Goal: Task Accomplishment & Management: Manage account settings

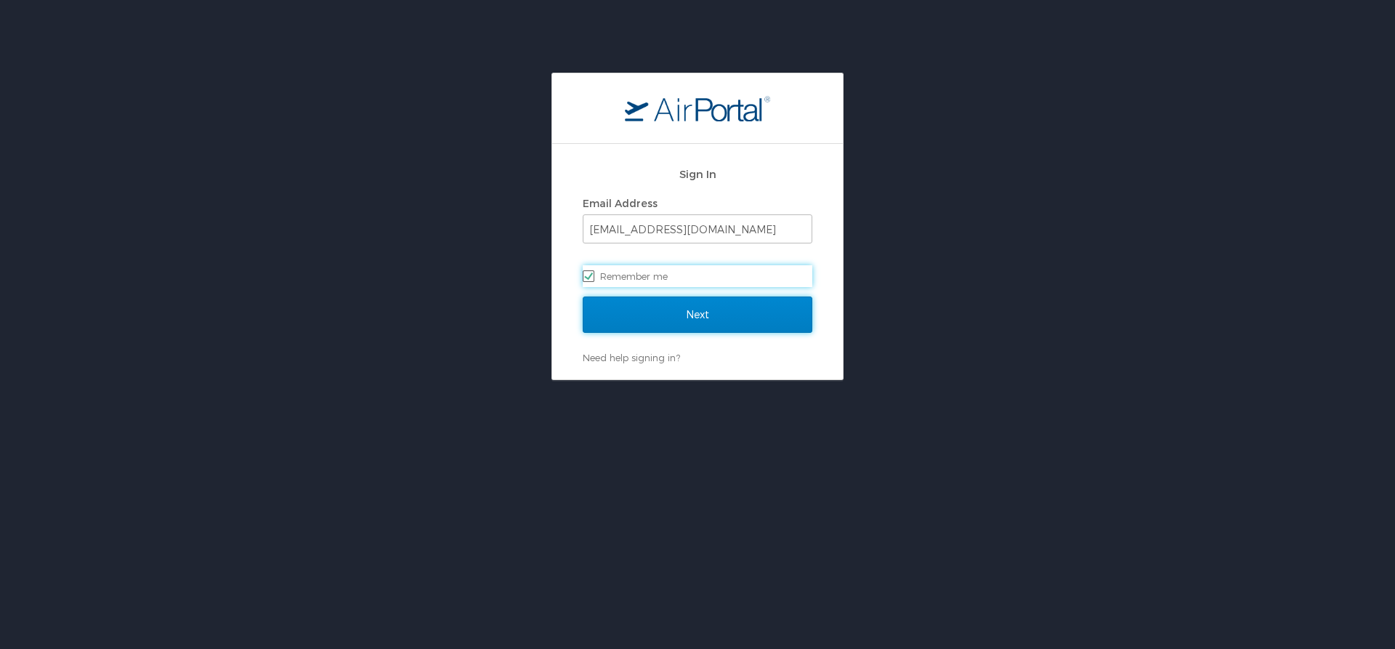
click at [649, 317] on input "Next" at bounding box center [698, 314] width 230 height 36
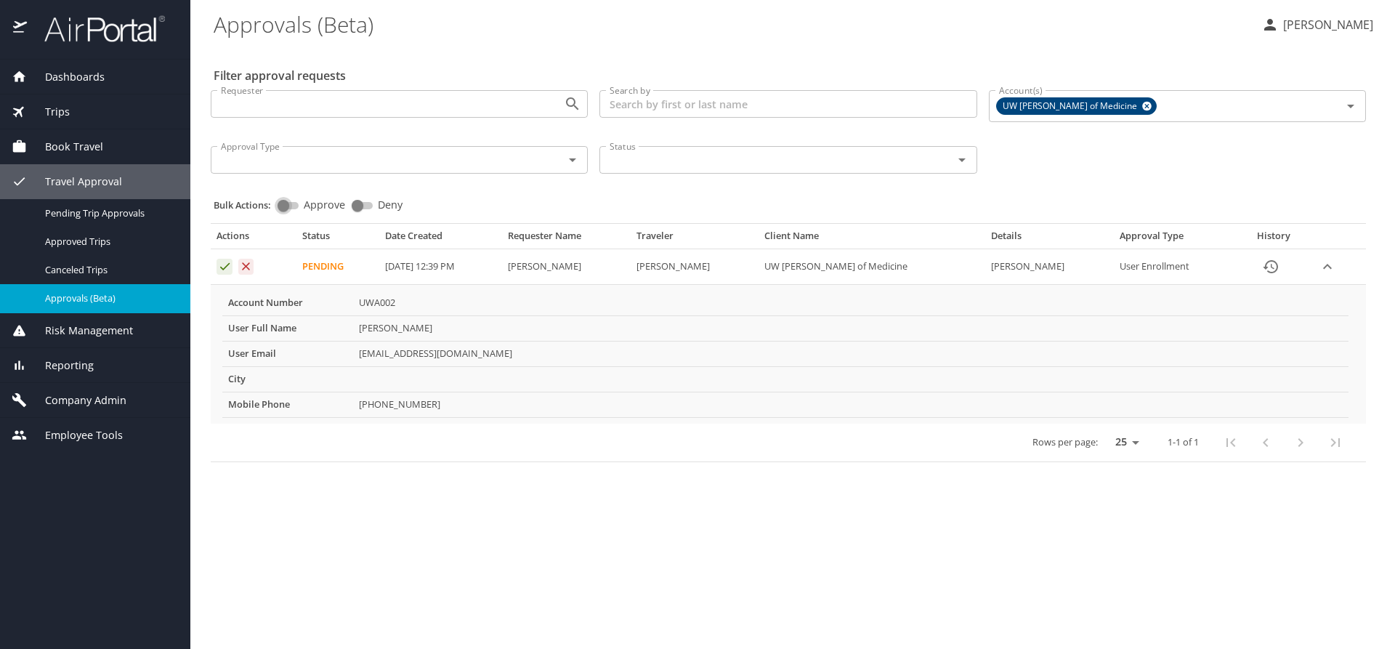
click at [293, 203] on input "Approve" at bounding box center [283, 205] width 52 height 17
checkbox input "true"
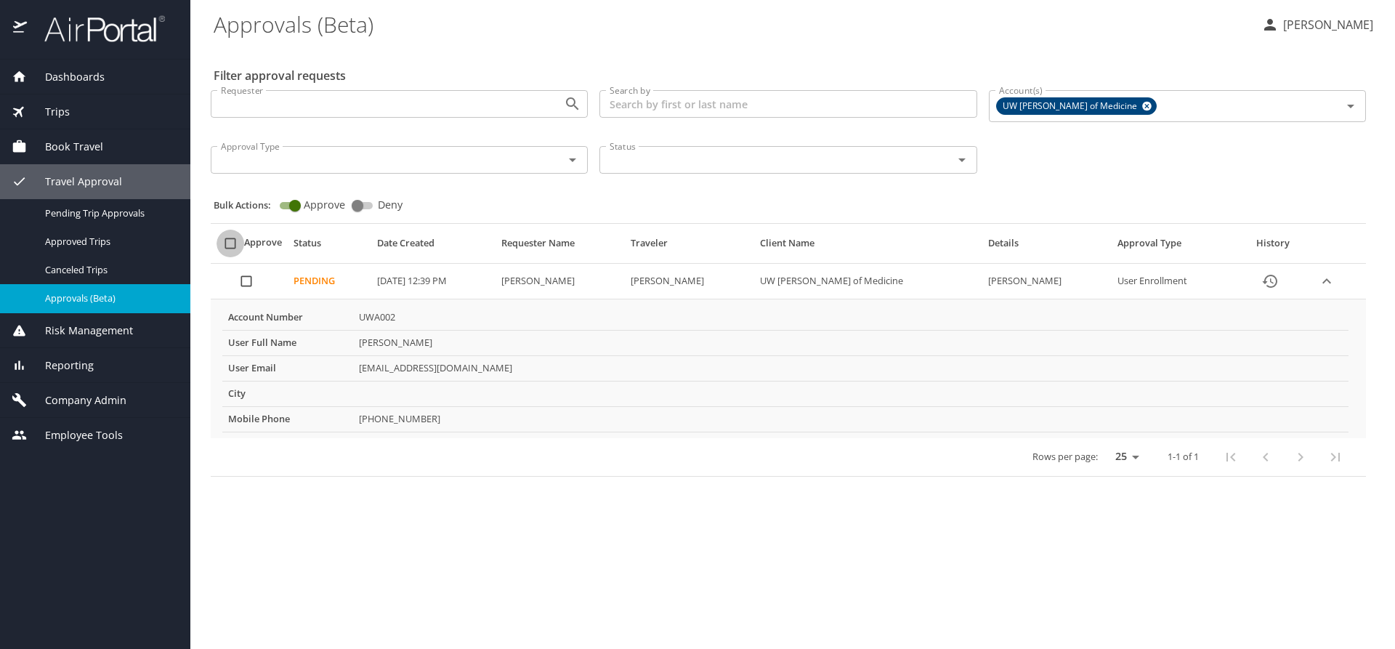
click at [230, 244] on input "select all approval requests" at bounding box center [230, 244] width 28 height 28
checkbox input "true"
click at [803, 607] on span "Bulk Approve" at bounding box center [784, 605] width 84 height 18
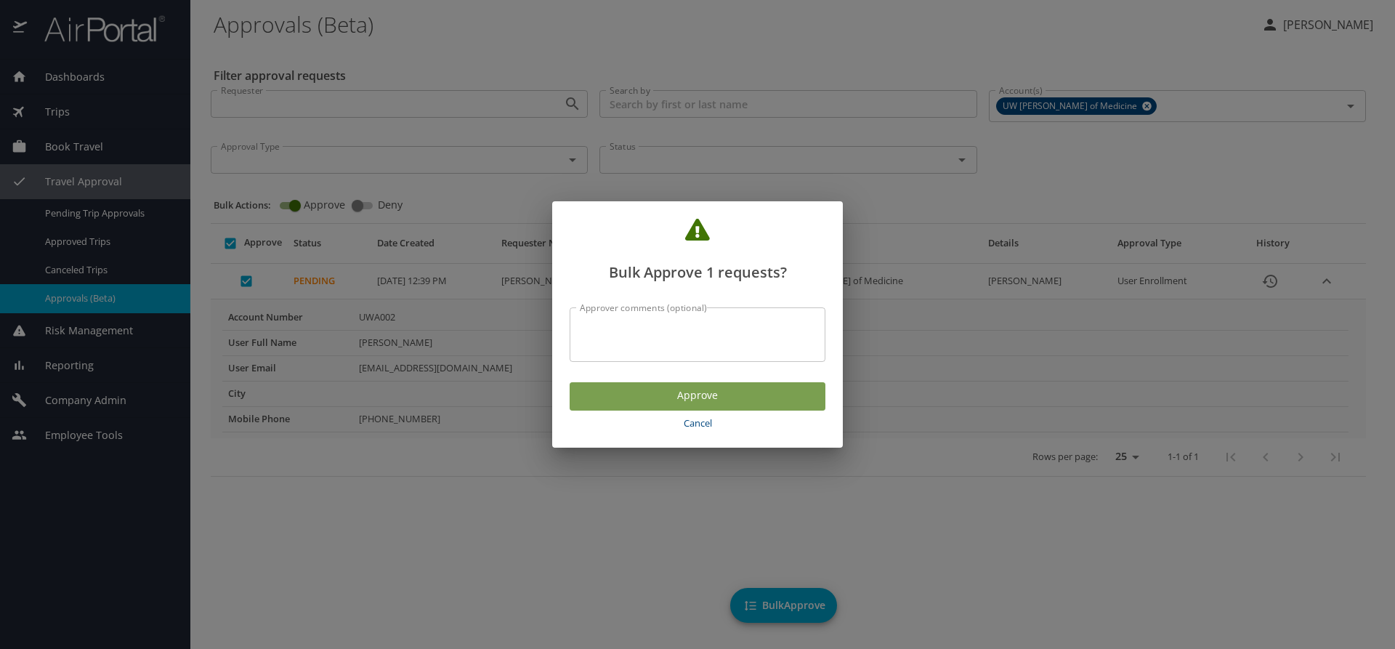
click at [684, 401] on span "Approve" at bounding box center [697, 395] width 232 height 18
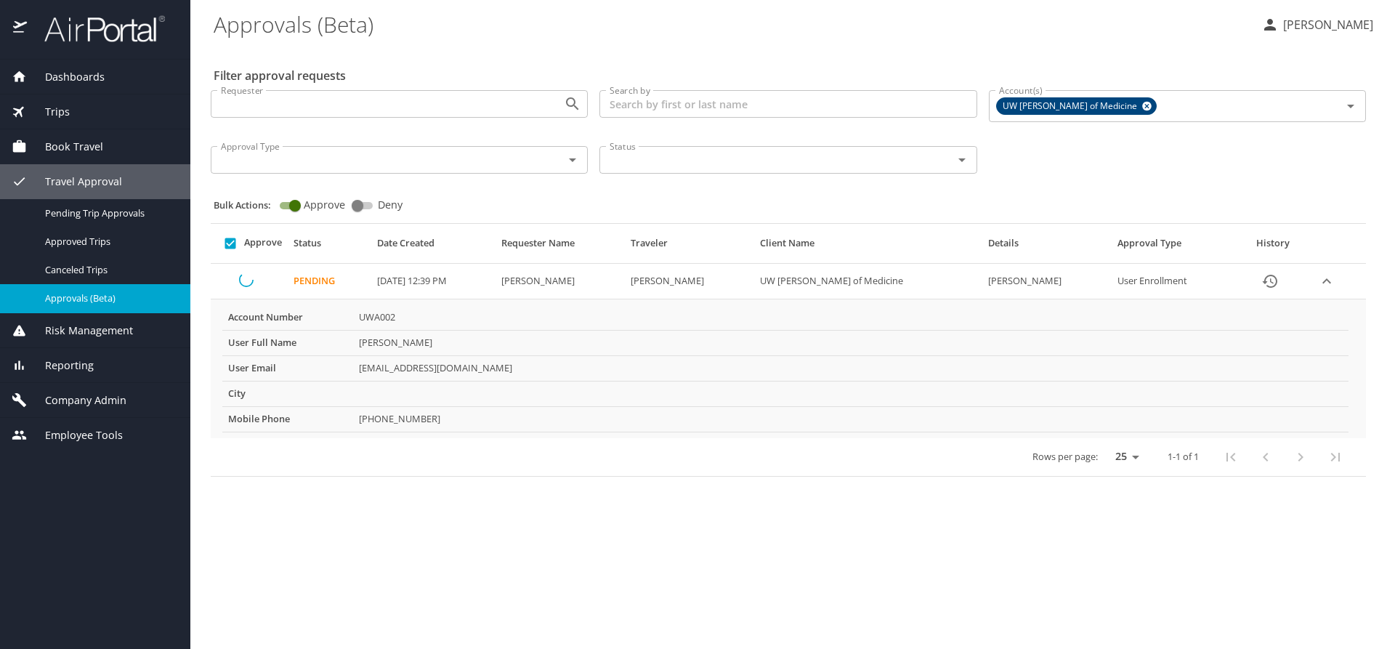
checkbox input "false"
